Goal: Find specific page/section: Find specific page/section

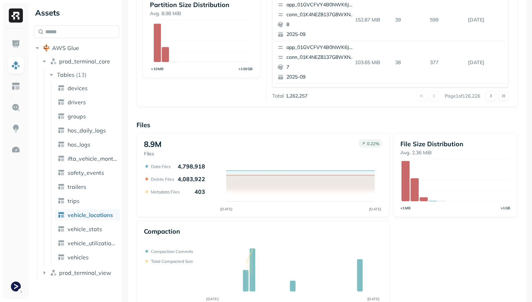
scroll to position [237, 0]
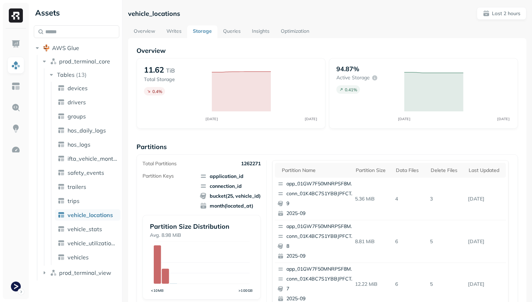
scroll to position [237, 0]
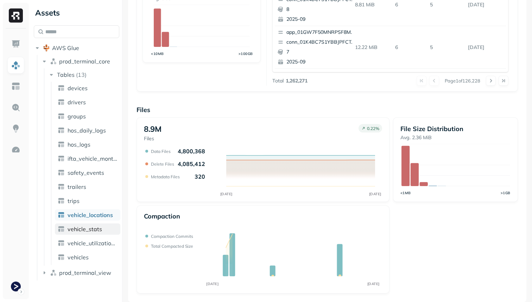
click at [111, 227] on link "vehicle_stats" at bounding box center [88, 228] width 66 height 11
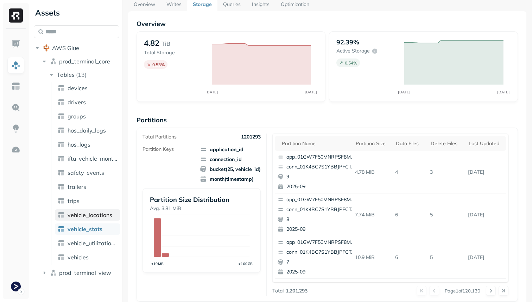
click at [111, 218] on span "vehicle_locations" at bounding box center [90, 214] width 45 height 7
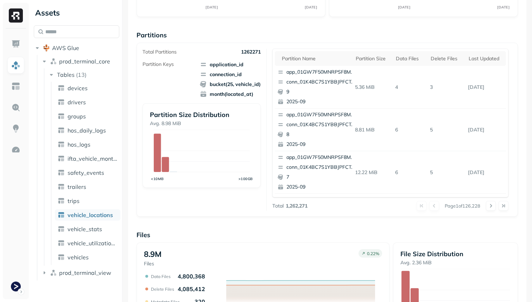
scroll to position [93, 0]
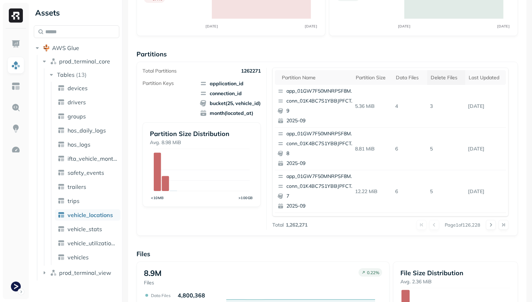
click at [444, 78] on div "Delete Files" at bounding box center [446, 77] width 31 height 7
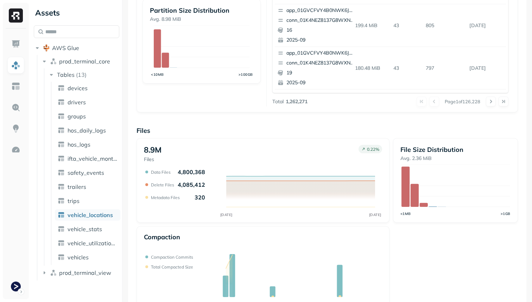
scroll to position [237, 0]
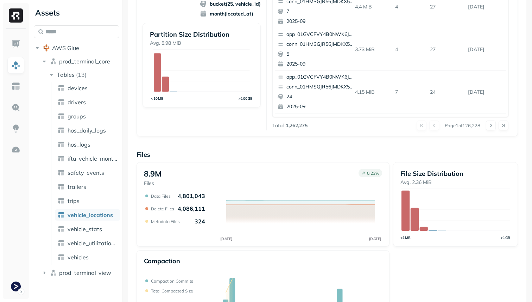
scroll to position [237, 0]
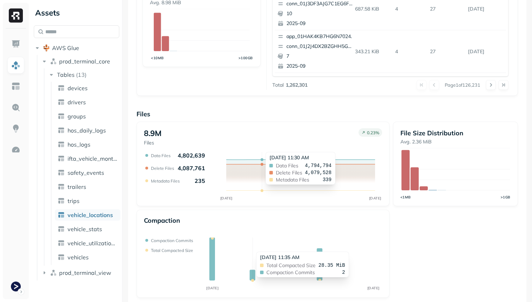
scroll to position [237, 0]
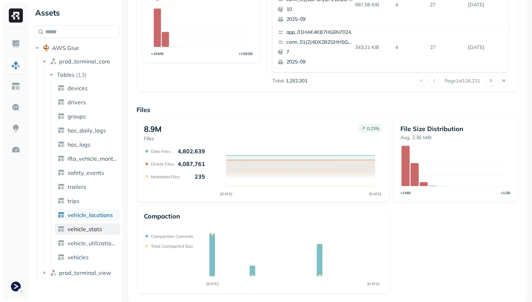
click at [103, 228] on link "vehicle_stats" at bounding box center [88, 228] width 66 height 11
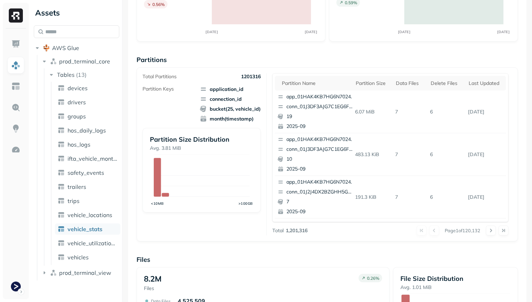
scroll to position [41, 0]
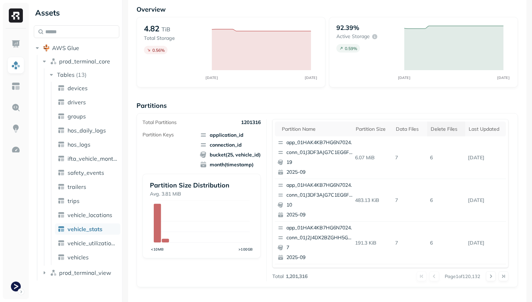
click at [444, 130] on div "Delete Files" at bounding box center [446, 129] width 31 height 7
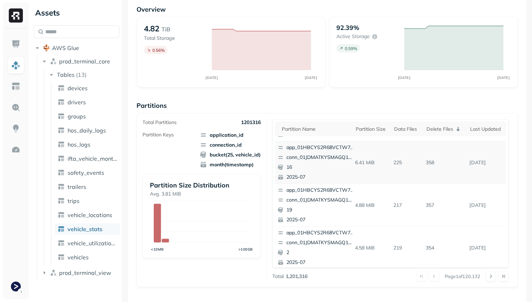
scroll to position [0, 0]
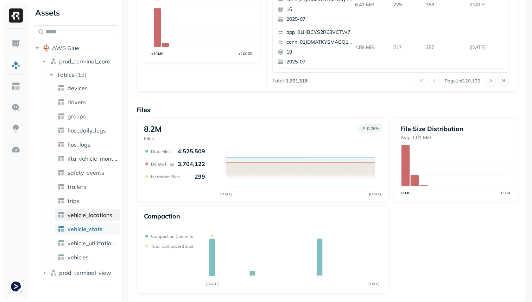
click at [81, 214] on span "vehicle_locations" at bounding box center [90, 214] width 45 height 7
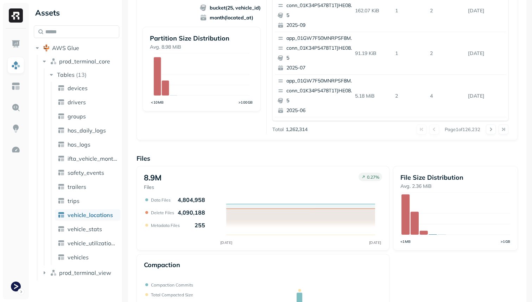
scroll to position [194, 0]
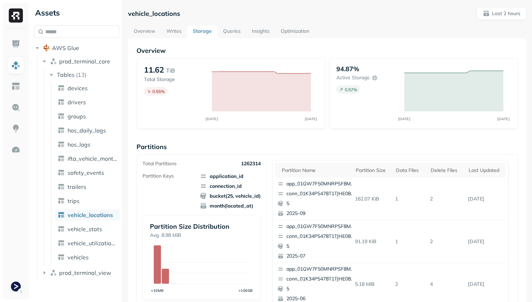
click at [286, 31] on link "Optimization" at bounding box center [295, 31] width 40 height 13
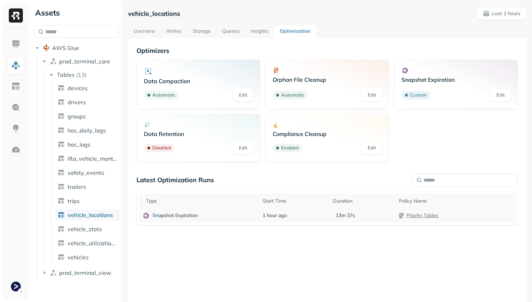
click at [245, 211] on td "Snapshot Expiration" at bounding box center [199, 215] width 120 height 14
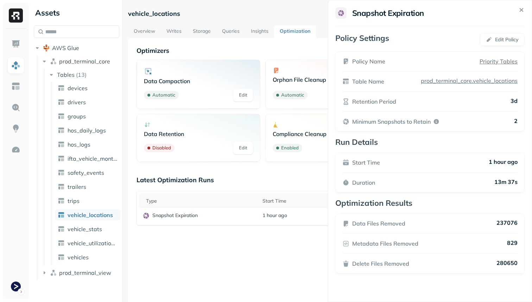
click at [227, 250] on html "Assets AWS Glue prod_terminal_core Tables ( 13 ) devices drivers groups hos_dai…" at bounding box center [266, 151] width 532 height 302
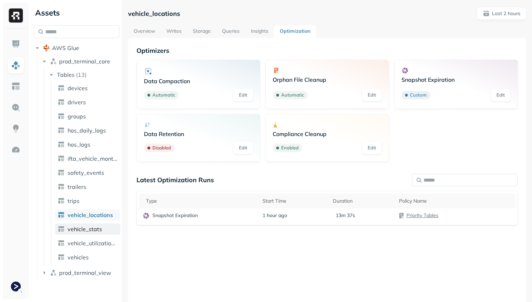
click at [110, 225] on link "vehicle_stats" at bounding box center [88, 228] width 66 height 11
click at [217, 216] on div "Snapshot Expiration" at bounding box center [199, 215] width 113 height 7
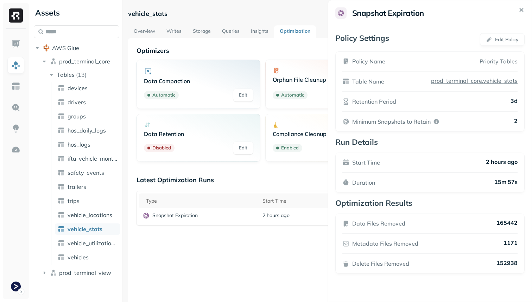
click at [151, 32] on html "Assets AWS Glue prod_terminal_core Tables ( 13 ) devices drivers groups hos_dai…" at bounding box center [266, 151] width 532 height 302
click at [151, 32] on link "Overview" at bounding box center [144, 31] width 33 height 13
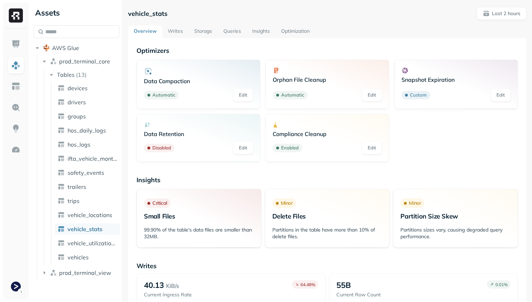
click at [199, 30] on link "Storage" at bounding box center [203, 31] width 29 height 13
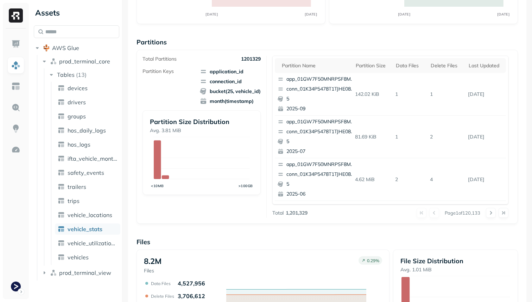
scroll to position [237, 0]
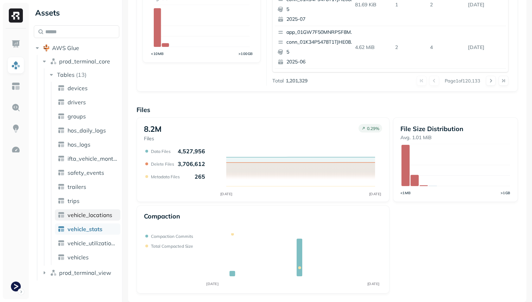
click at [102, 216] on span "vehicle_locations" at bounding box center [90, 214] width 45 height 7
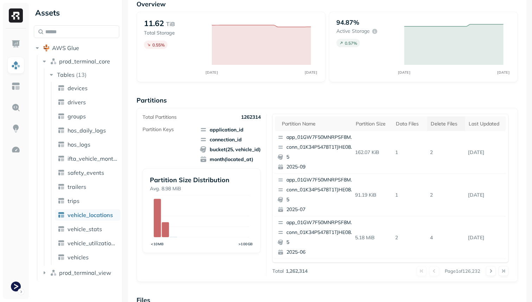
click at [432, 126] on div "Delete Files" at bounding box center [446, 123] width 31 height 7
click at [82, 227] on span "vehicle_stats" at bounding box center [85, 228] width 35 height 7
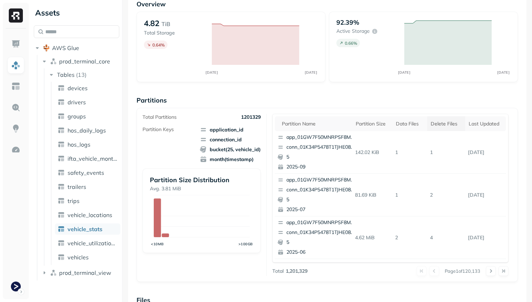
click at [444, 126] on div "Delete Files" at bounding box center [446, 123] width 31 height 7
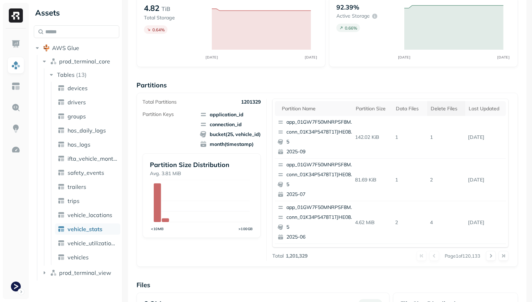
click at [438, 110] on div "Delete Files" at bounding box center [446, 108] width 31 height 7
click at [438, 110] on div "Delete Files" at bounding box center [445, 108] width 37 height 8
click at [109, 210] on link "vehicle_locations" at bounding box center [88, 214] width 66 height 11
